Goal: Find specific page/section

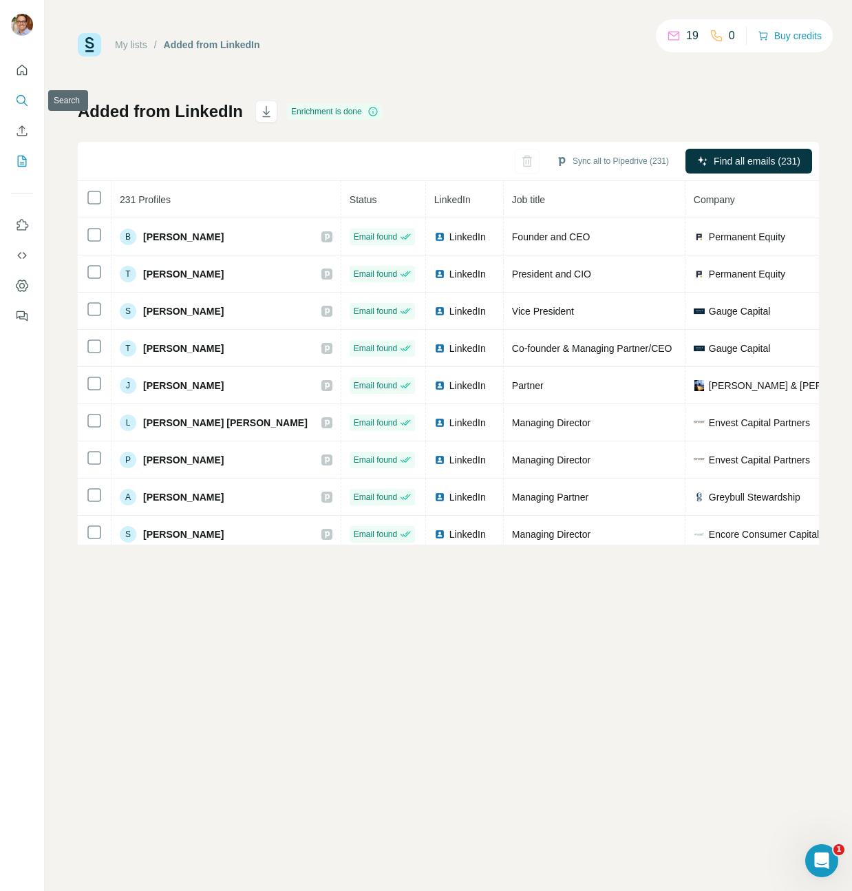
click at [24, 103] on icon "Search" at bounding box center [25, 104] width 4 height 4
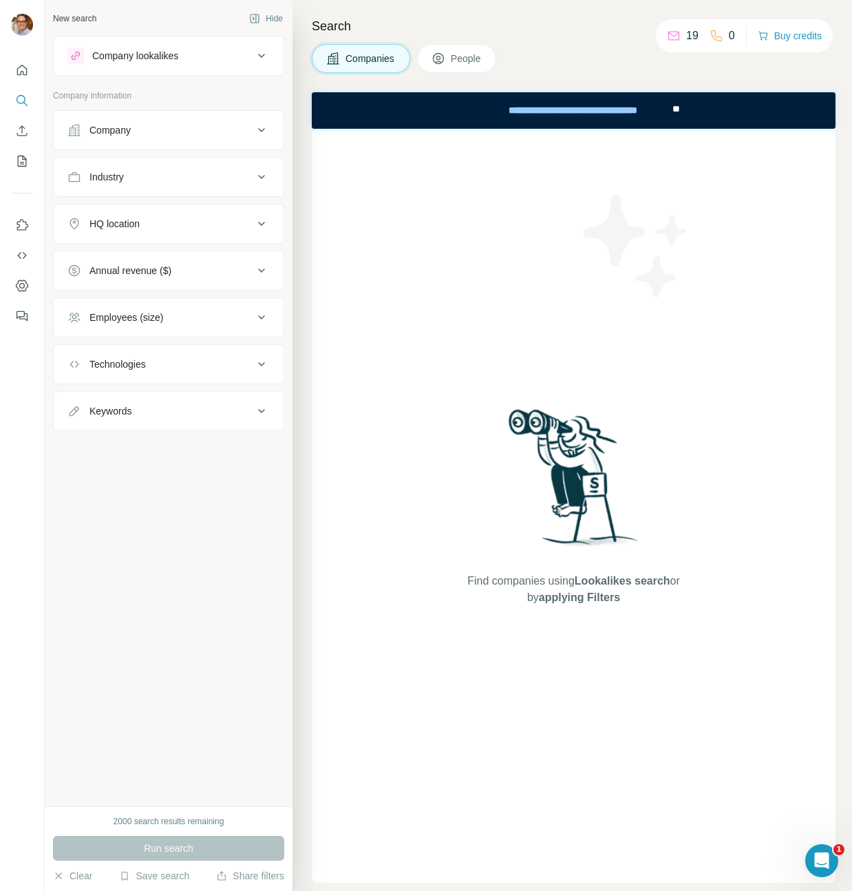
click at [454, 64] on span "People" at bounding box center [467, 59] width 32 height 14
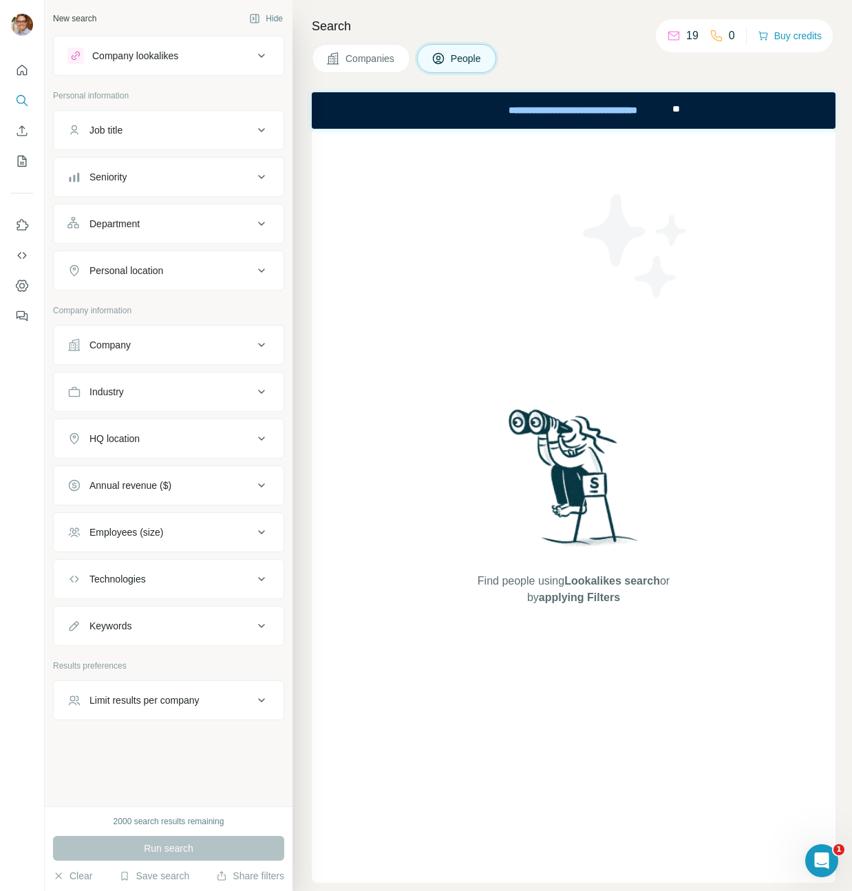
click at [496, 211] on div "Find people using Lookalikes search or by applying Filters" at bounding box center [574, 506] width 248 height 754
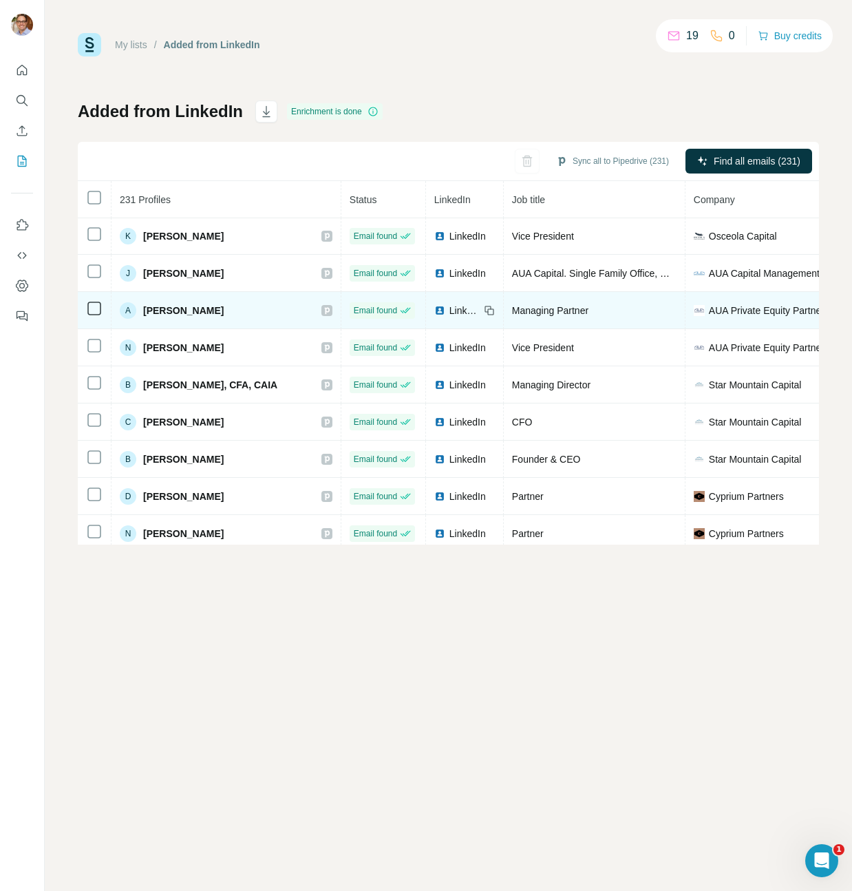
scroll to position [1532, 0]
